Goal: Information Seeking & Learning: Learn about a topic

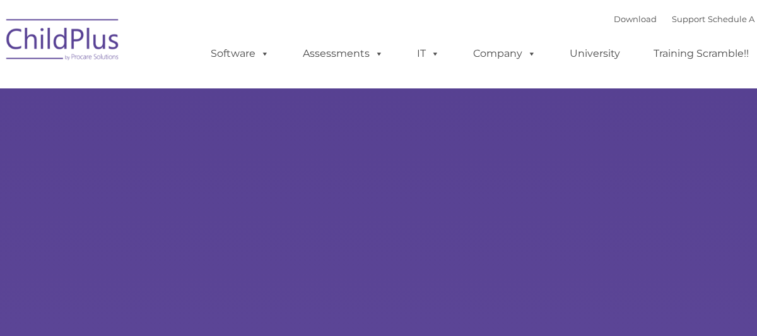
type input ""
select select "MEDIUM"
type input ""
select select "MEDIUM"
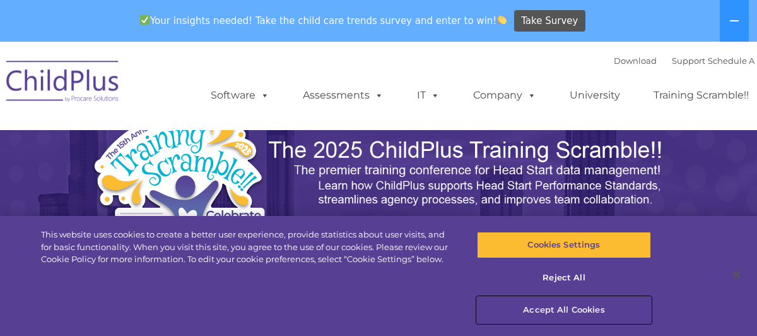
click at [592, 312] on button "Accept All Cookies" at bounding box center [564, 310] width 174 height 27
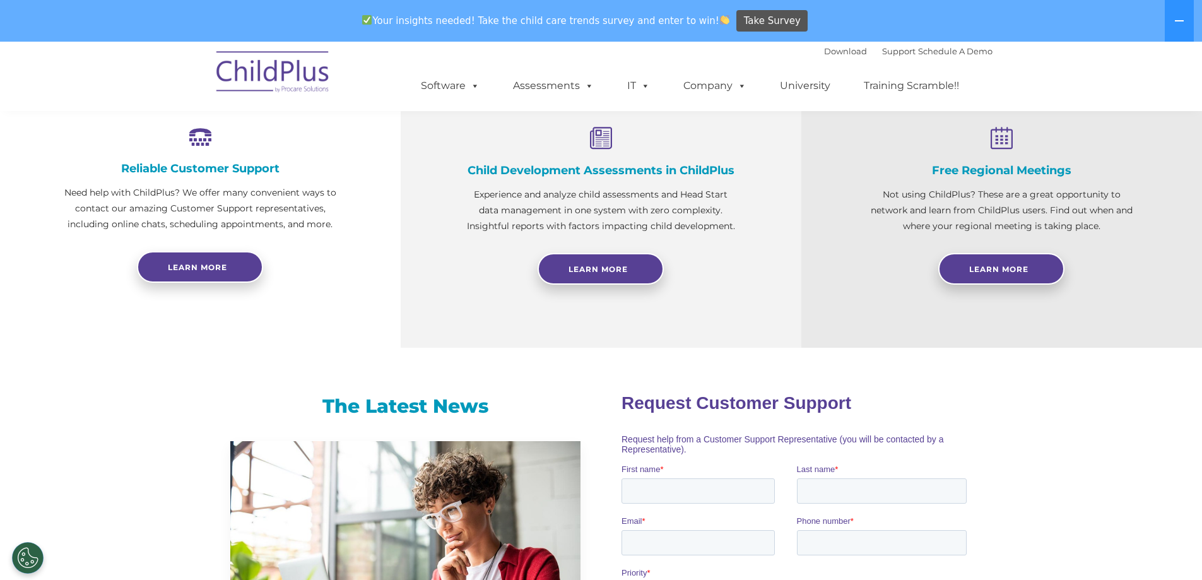
scroll to position [487, 0]
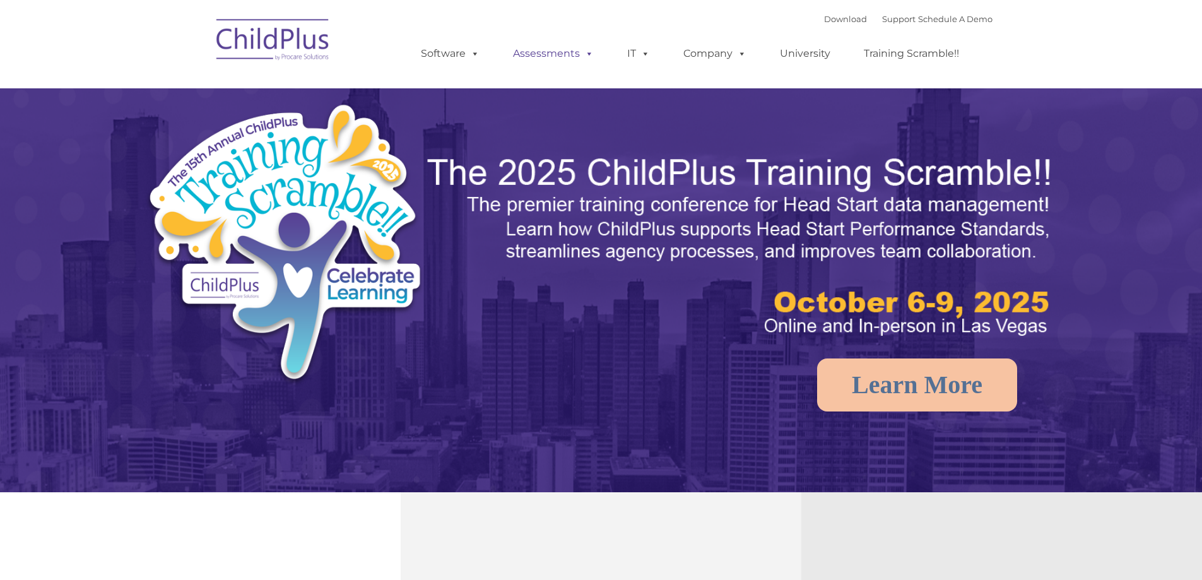
select select "MEDIUM"
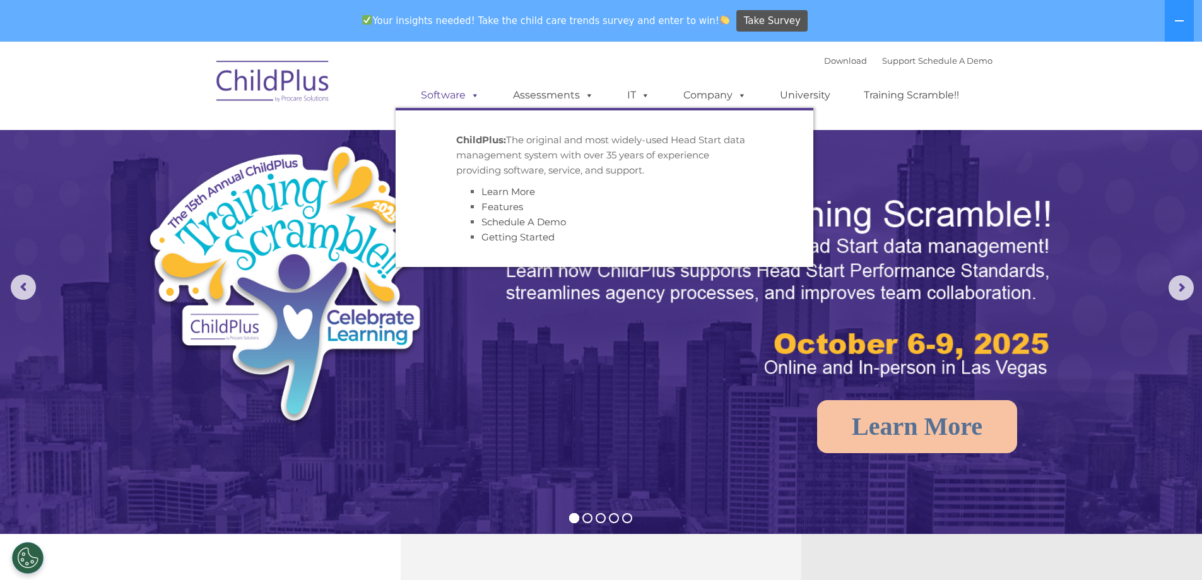
click at [432, 98] on link "Software" at bounding box center [450, 95] width 84 height 25
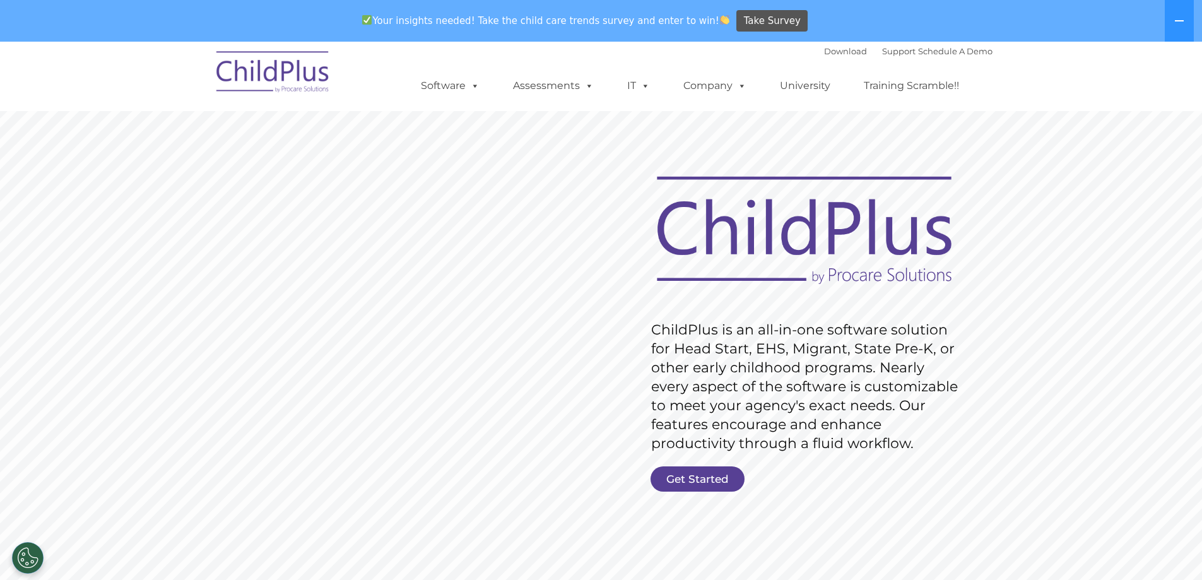
click at [814, 356] on rs-layer "ChildPlus is an all-in-one software solution for Head Start, EHS, Migrant, Stat…" at bounding box center [807, 387] width 313 height 133
click at [732, 478] on link "Get Started" at bounding box center [698, 478] width 94 height 25
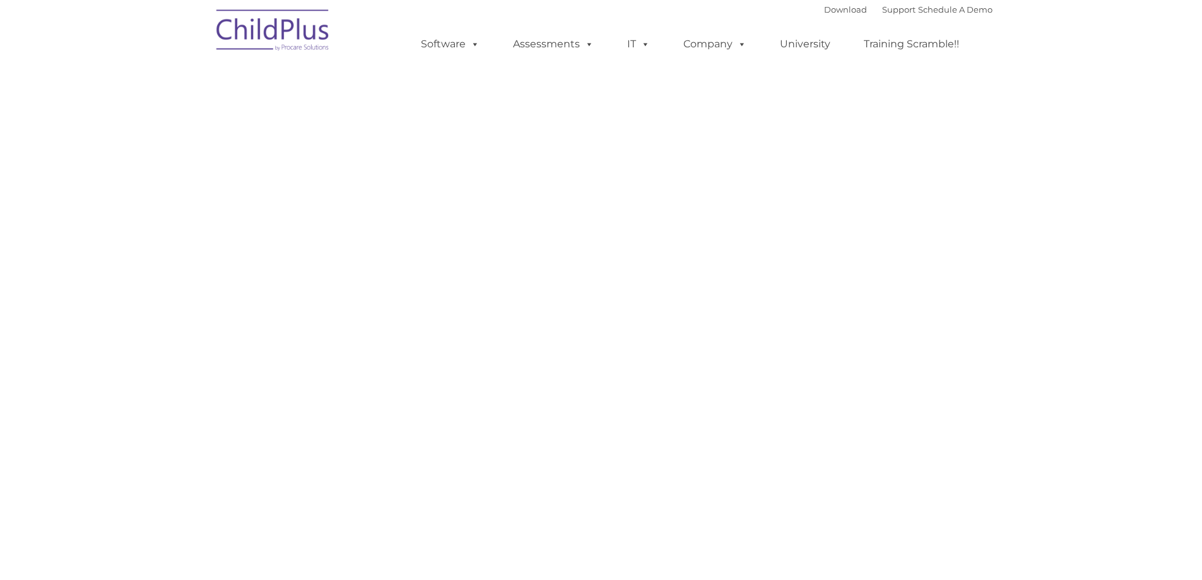
select select "MEDIUM"
